Goal: Obtain resource: Obtain resource

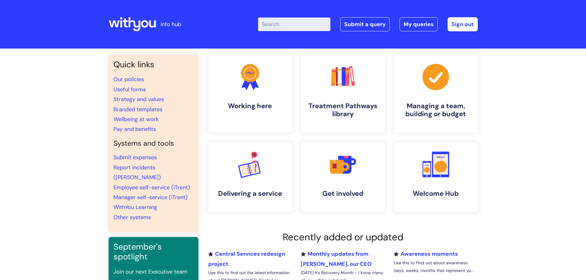
click at [289, 26] on input "Enter your search term here..." at bounding box center [294, 25] width 72 height 14
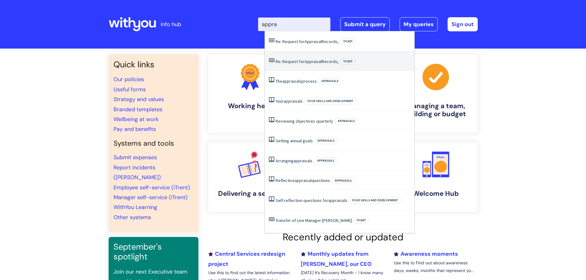
type input "appra"
click at [211, 36] on div "Enter your search term here... appra Search Submit a query My queries Welcome A…" at bounding box center [339, 24] width 278 height 36
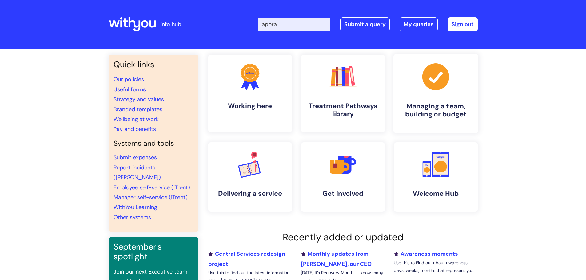
click at [447, 115] on h4 "Managing a team, building or budget" at bounding box center [435, 110] width 75 height 17
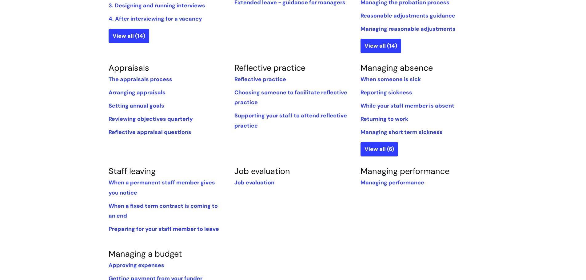
scroll to position [185, 0]
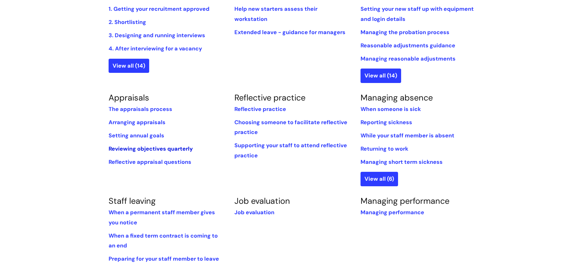
click at [142, 150] on link "Reviewing objectives quarterly" at bounding box center [151, 148] width 84 height 7
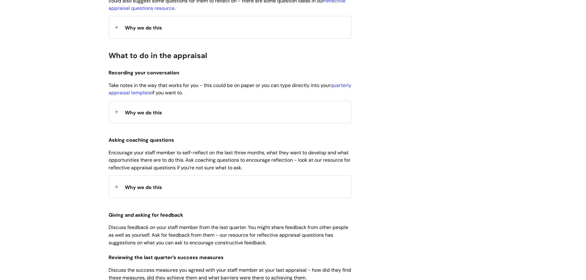
scroll to position [215, 0]
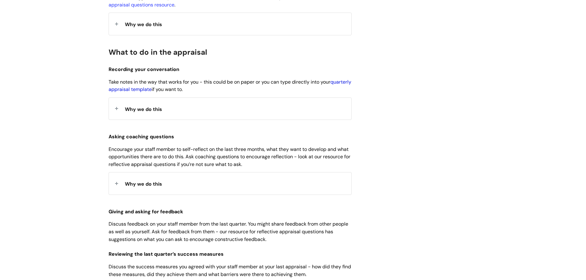
click at [141, 91] on link "quarterly appraisal template" at bounding box center [230, 86] width 243 height 14
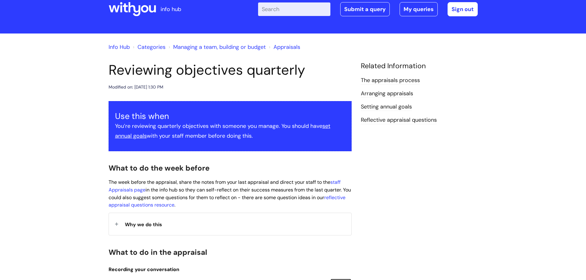
scroll to position [0, 0]
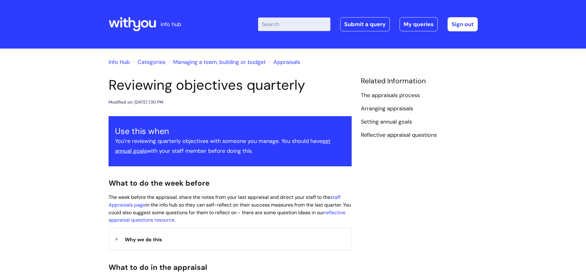
click at [125, 64] on link "Info Hub" at bounding box center [119, 61] width 21 height 7
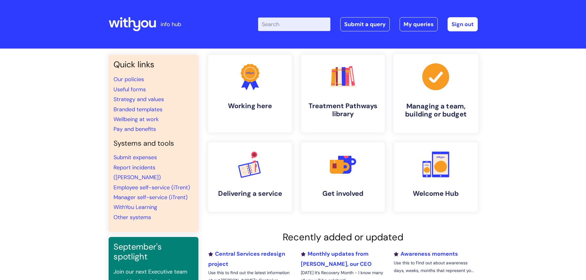
click at [449, 97] on link ".cls-1{fill:#a53144;stroke-width:0px;} Managing a team, building or budget" at bounding box center [435, 93] width 85 height 79
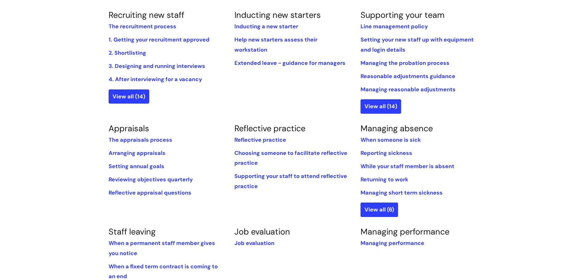
scroll to position [123, 0]
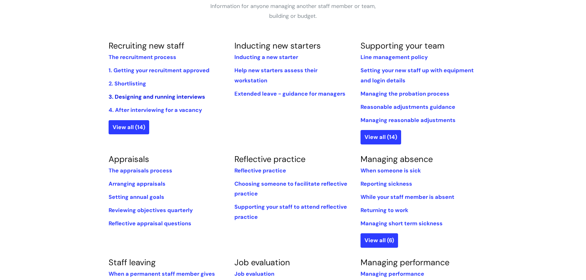
click at [139, 95] on link "3. Designing and running interviews" at bounding box center [157, 96] width 97 height 7
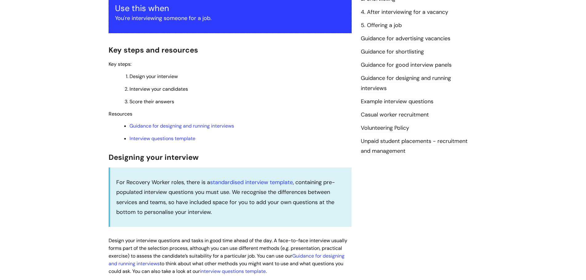
scroll to position [185, 0]
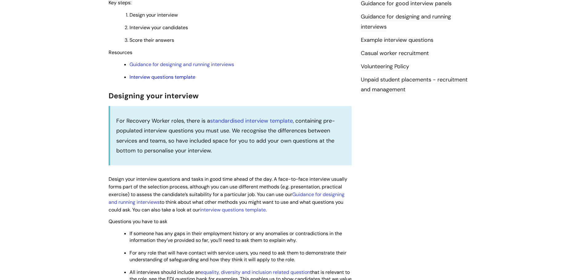
click at [148, 75] on link "Interview questions template" at bounding box center [163, 77] width 66 height 6
